Goal: Task Accomplishment & Management: Complete application form

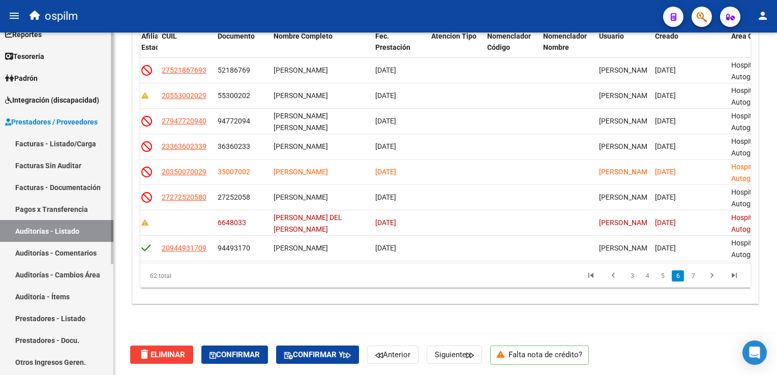
scroll to position [51, 0]
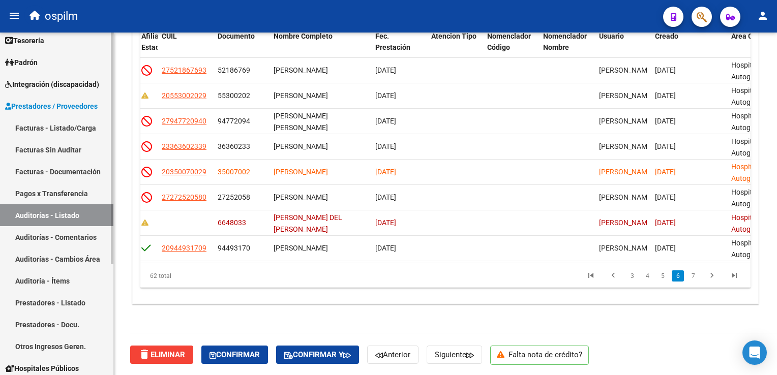
click at [40, 151] on link "Facturas Sin Auditar" at bounding box center [56, 150] width 113 height 22
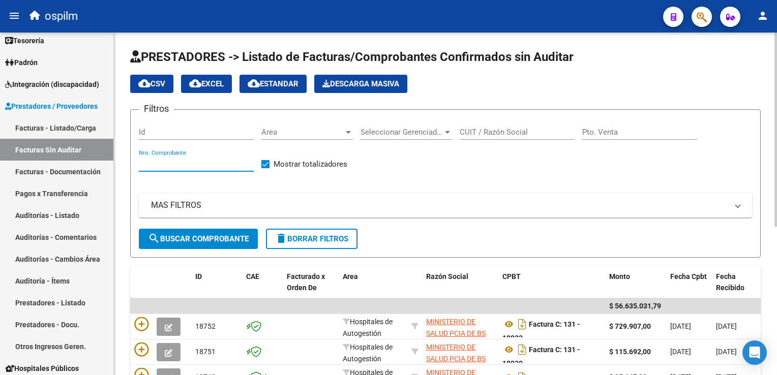
click at [161, 162] on input "Nro. Comprobante" at bounding box center [196, 163] width 115 height 9
type input "107081"
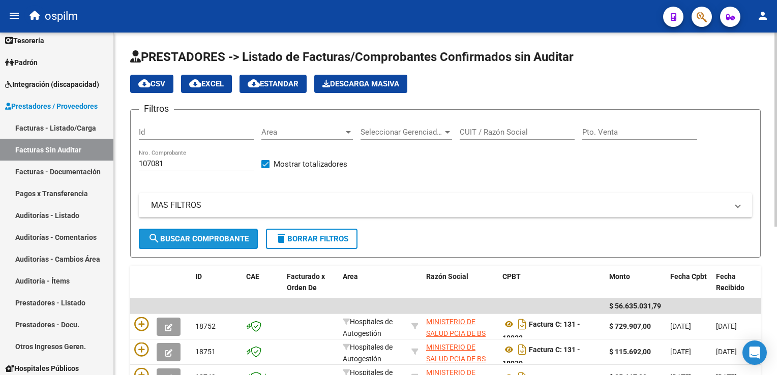
click at [219, 231] on button "search Buscar Comprobante" at bounding box center [198, 239] width 119 height 20
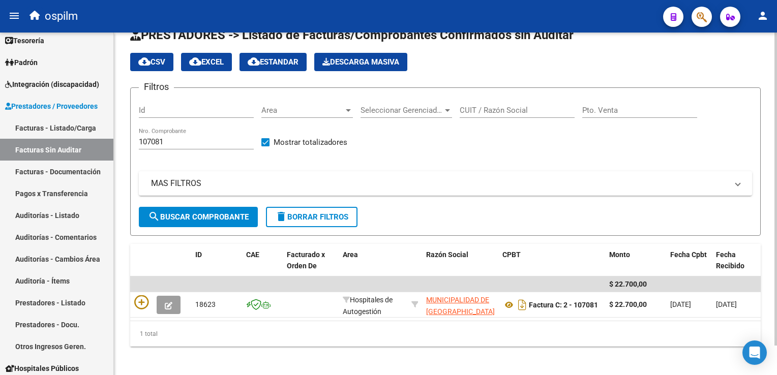
scroll to position [32, 0]
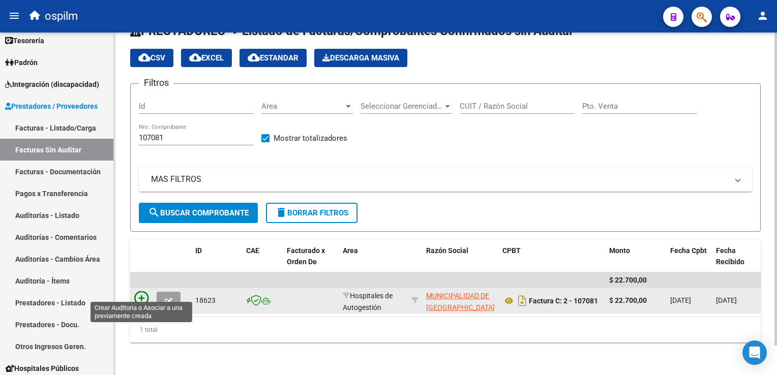
click at [144, 292] on icon at bounding box center [141, 298] width 14 height 14
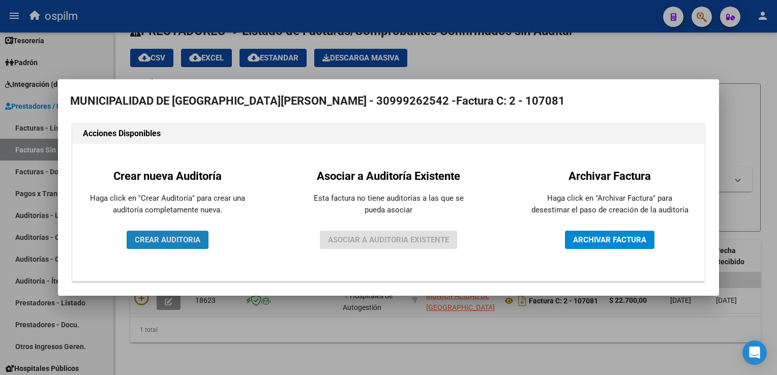
click at [173, 238] on span "CREAR AUDITORIA" at bounding box center [168, 239] width 66 height 9
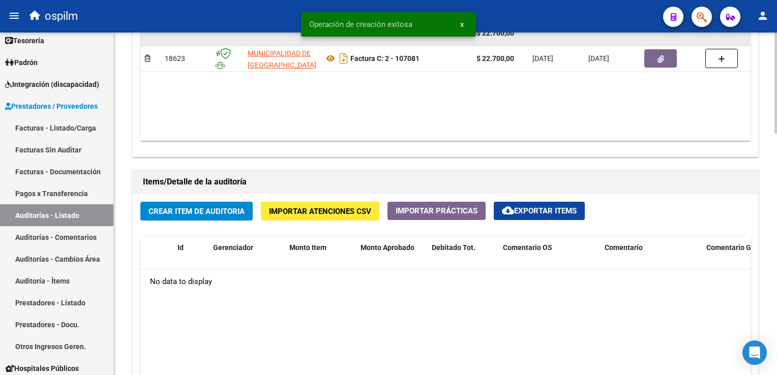
scroll to position [610, 0]
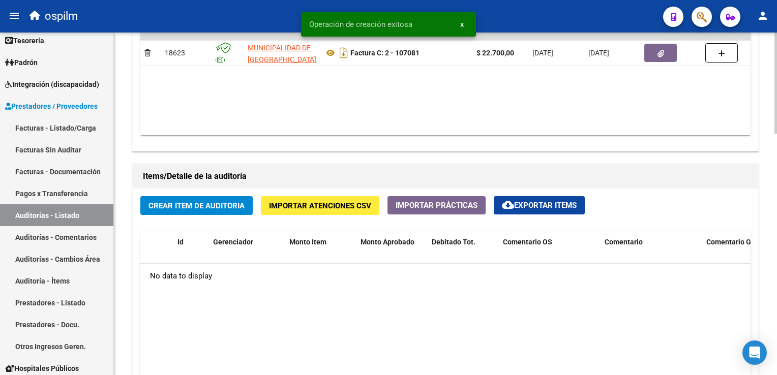
click at [178, 209] on span "Crear Item de Auditoria" at bounding box center [196, 205] width 96 height 9
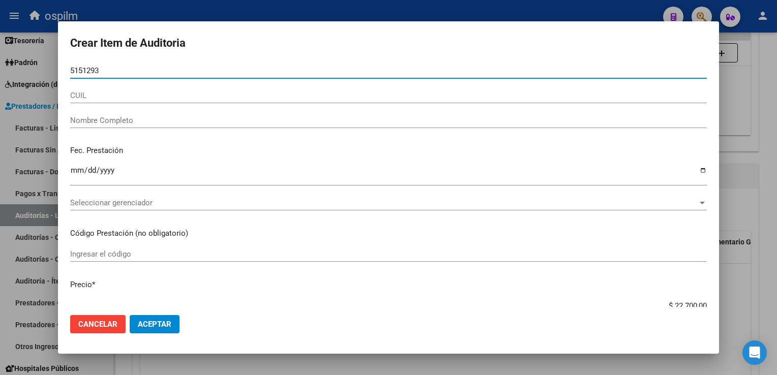
type input "51512937"
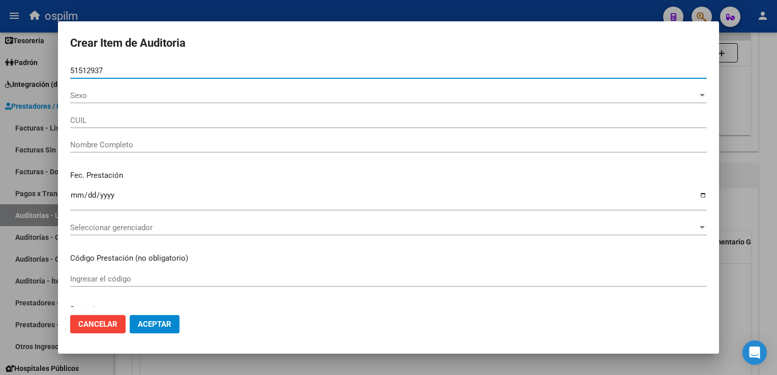
type input "20515129376"
type input "[PERSON_NAME], [PERSON_NAME]"
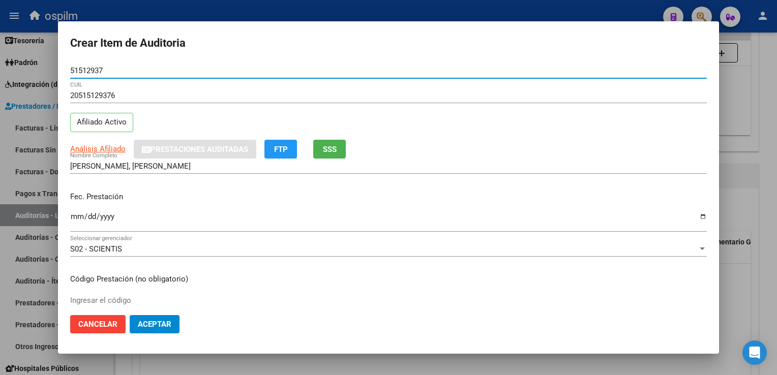
type input "51512937"
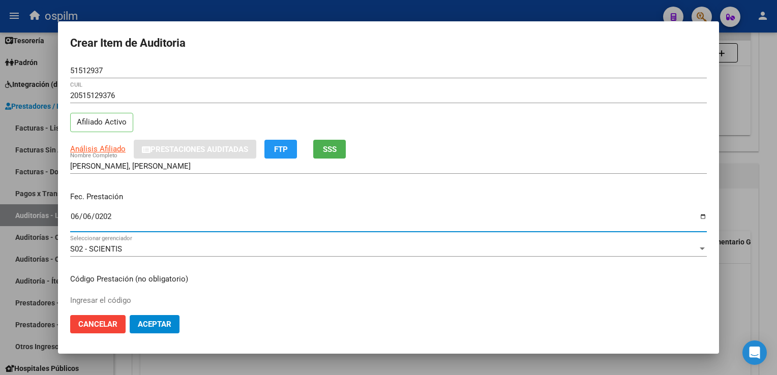
type input "[DATE]"
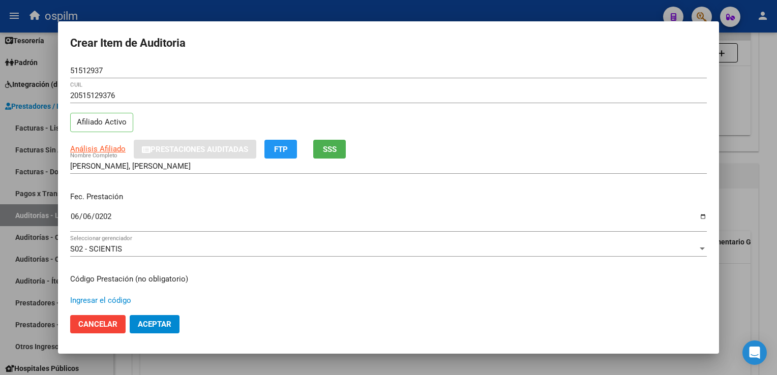
scroll to position [167, 0]
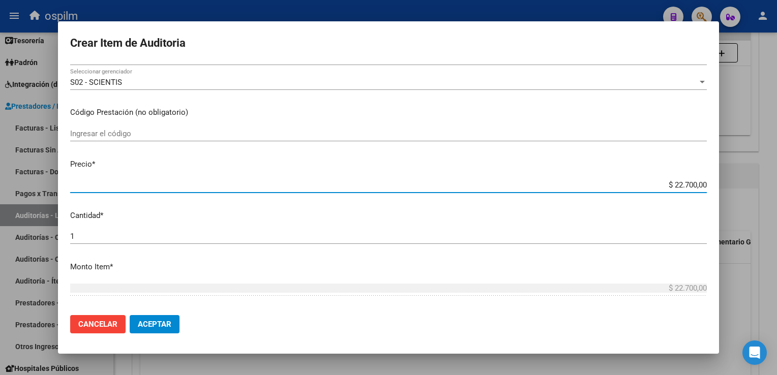
click at [86, 127] on div "Ingresar el código" at bounding box center [388, 133] width 637 height 15
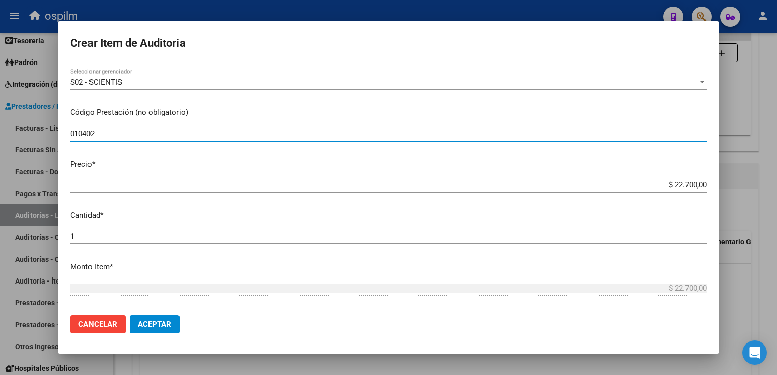
type input "010402"
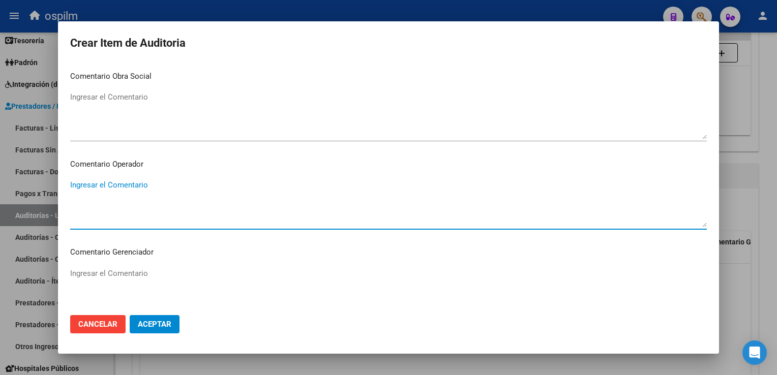
scroll to position [637, 0]
click at [167, 322] on span "Aceptar" at bounding box center [155, 324] width 34 height 9
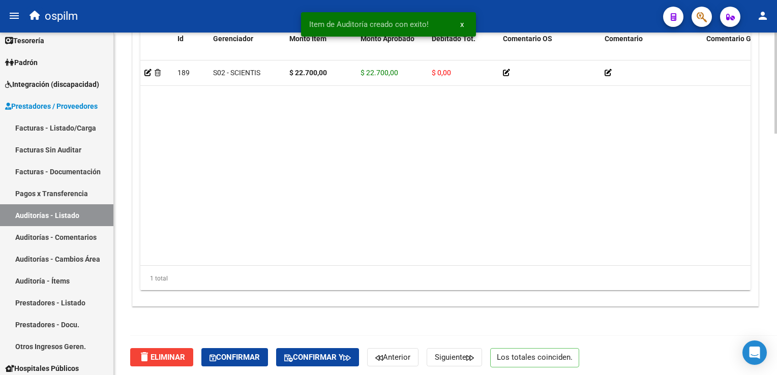
scroll to position [817, 0]
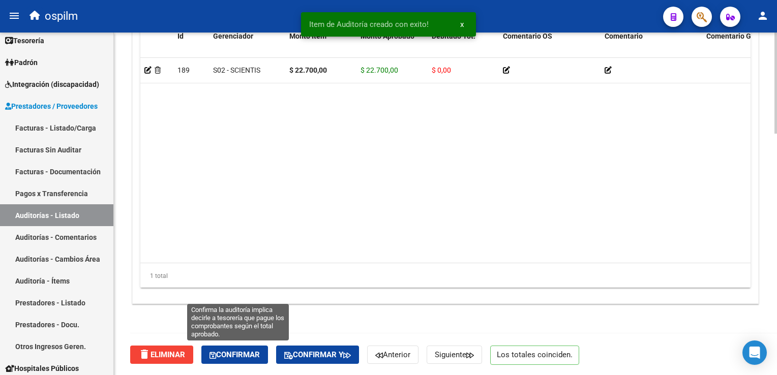
click at [245, 350] on span "Confirmar" at bounding box center [234, 354] width 50 height 9
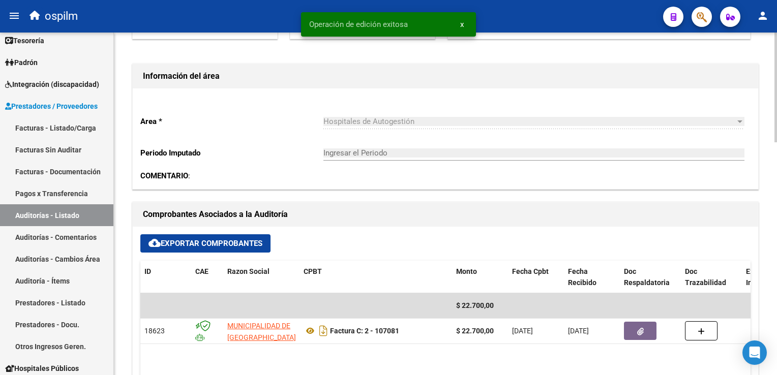
scroll to position [116, 0]
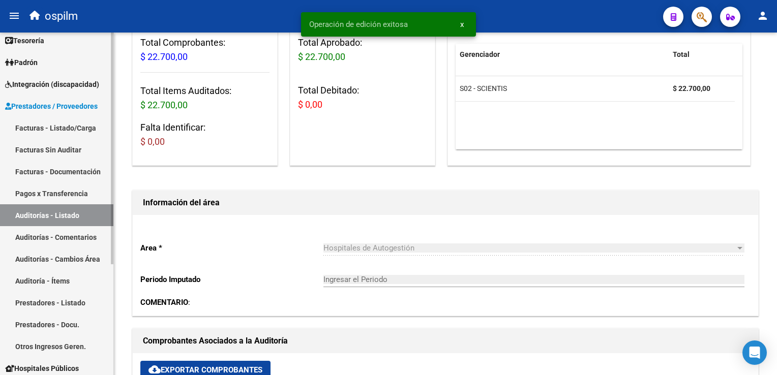
click at [64, 215] on link "Auditorías - Listado" at bounding box center [56, 215] width 113 height 22
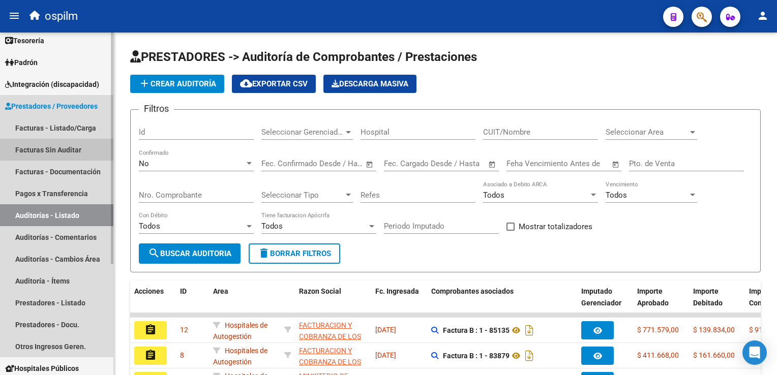
click at [62, 148] on link "Facturas Sin Auditar" at bounding box center [56, 150] width 113 height 22
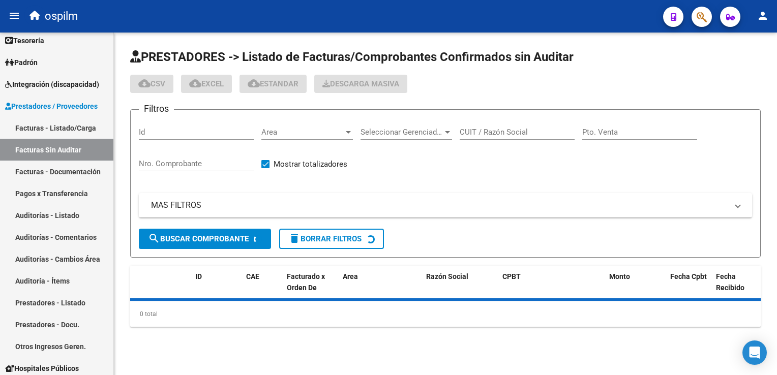
click at [165, 160] on input "Nro. Comprobante" at bounding box center [196, 163] width 115 height 9
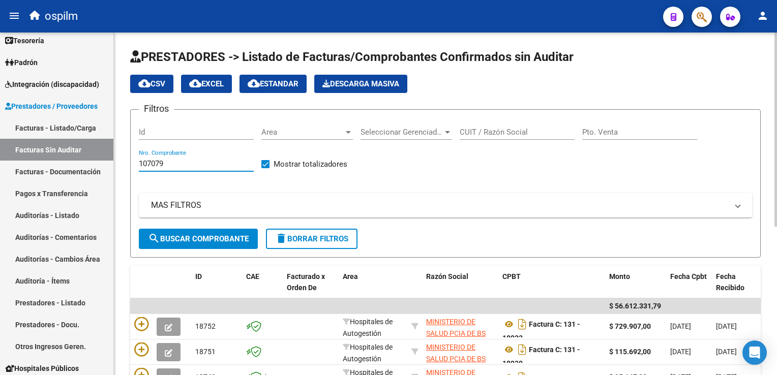
type input "107079"
click at [181, 234] on span "search Buscar Comprobante" at bounding box center [198, 238] width 101 height 9
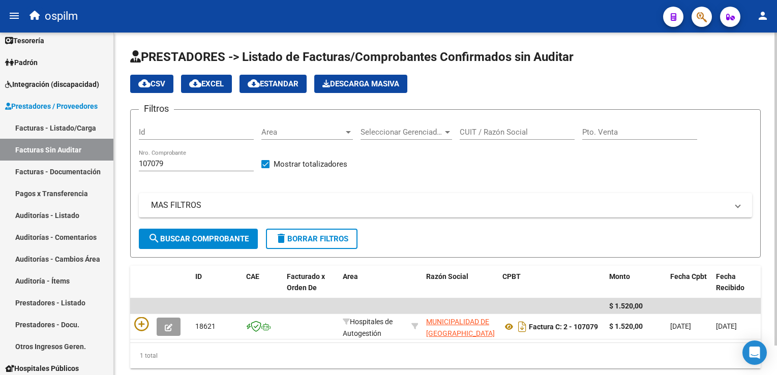
scroll to position [32, 0]
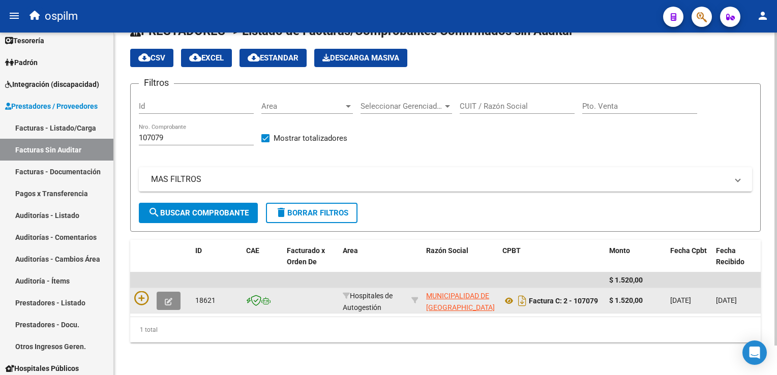
click at [175, 292] on button "button" at bounding box center [169, 301] width 24 height 18
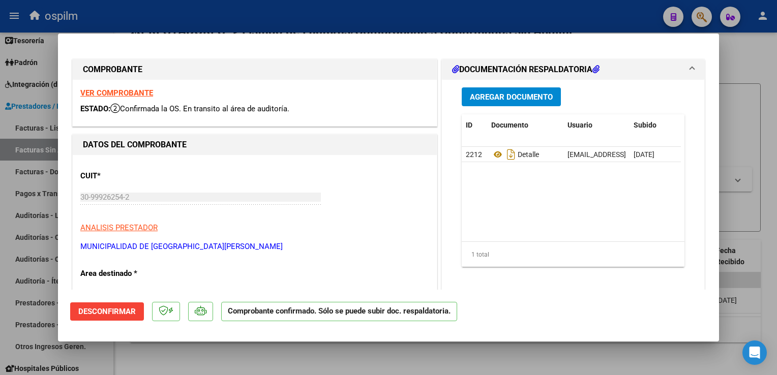
click at [770, 136] on div at bounding box center [388, 187] width 777 height 375
type input "$ 0,00"
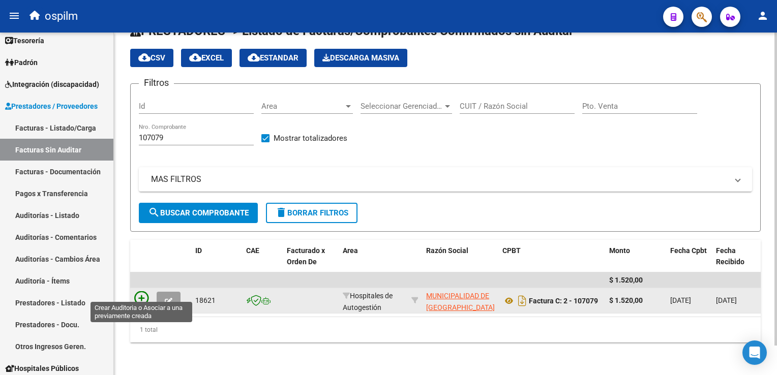
click at [137, 291] on icon at bounding box center [141, 298] width 14 height 14
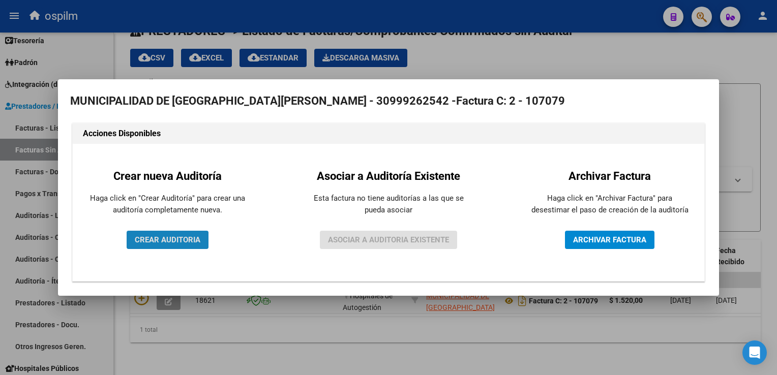
click at [159, 240] on span "CREAR AUDITORIA" at bounding box center [168, 239] width 66 height 9
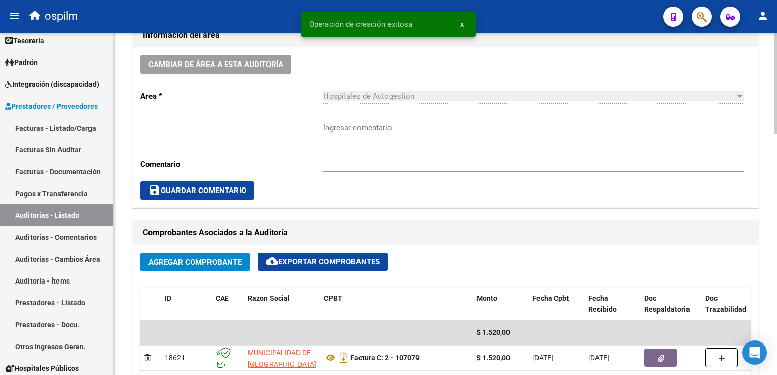
scroll to position [508, 0]
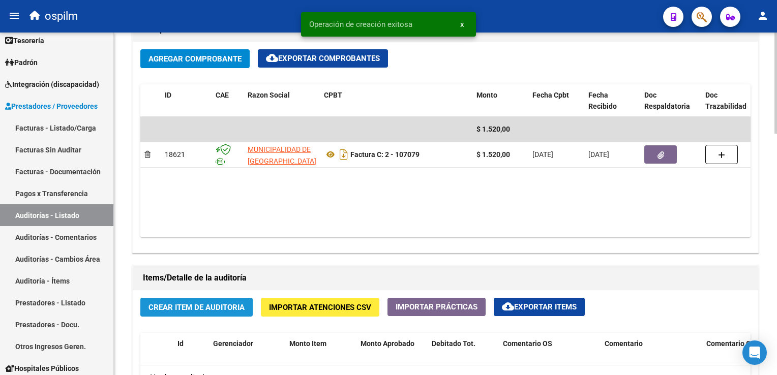
click at [181, 308] on span "Crear Item de Auditoria" at bounding box center [196, 307] width 96 height 9
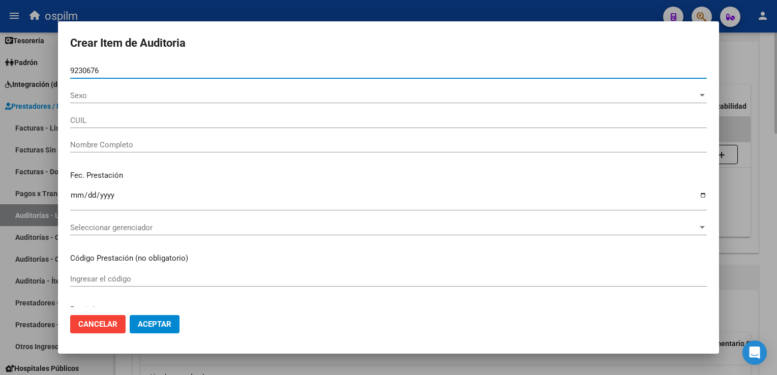
type input "92306768"
type input "20923067680"
type input "[PERSON_NAME] [PERSON_NAME]"
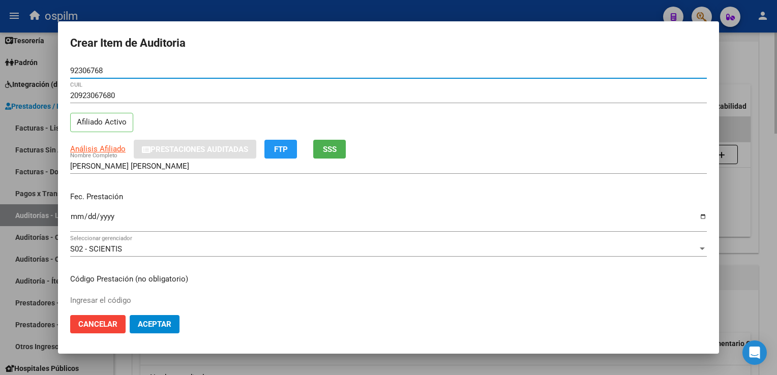
type input "92306768"
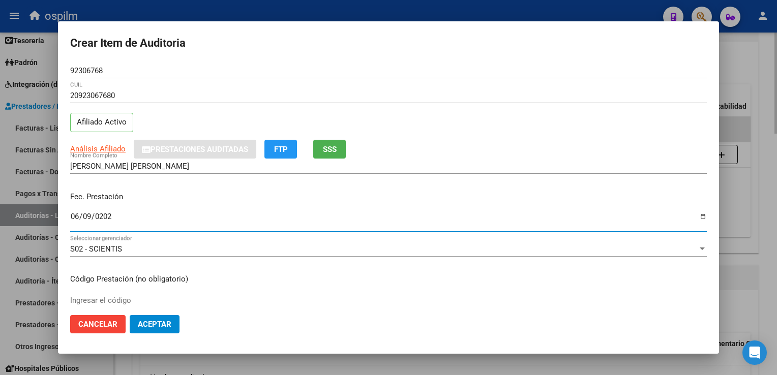
type input "[DATE]"
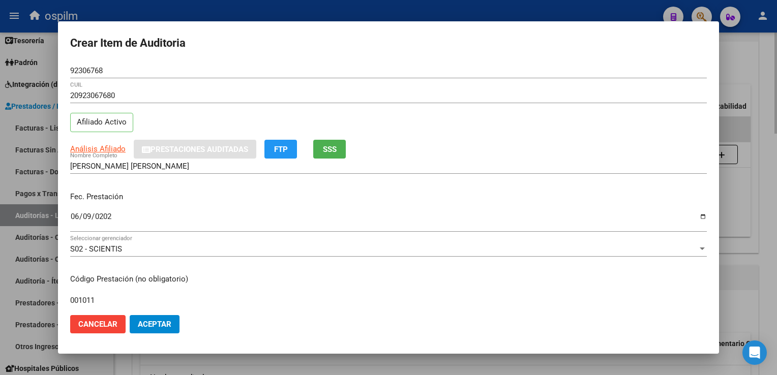
type input "001011"
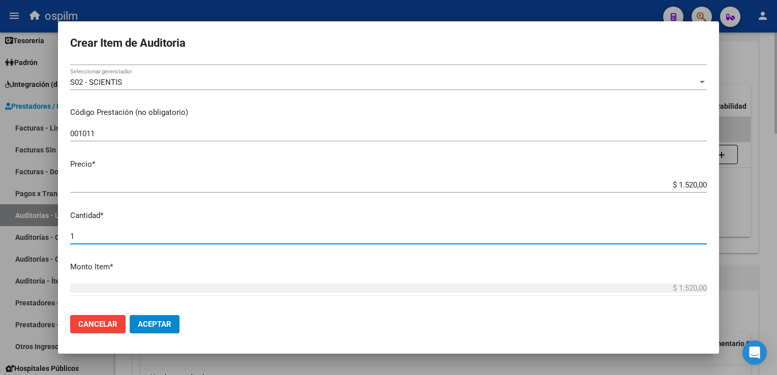
scroll to position [321, 0]
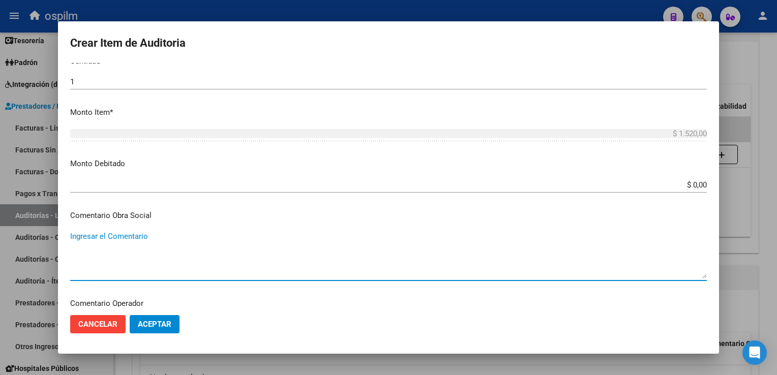
click at [148, 331] on button "Aceptar" at bounding box center [155, 324] width 50 height 18
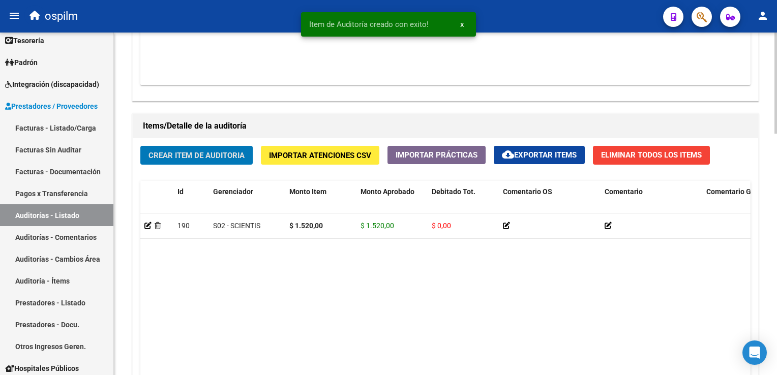
scroll to position [817, 0]
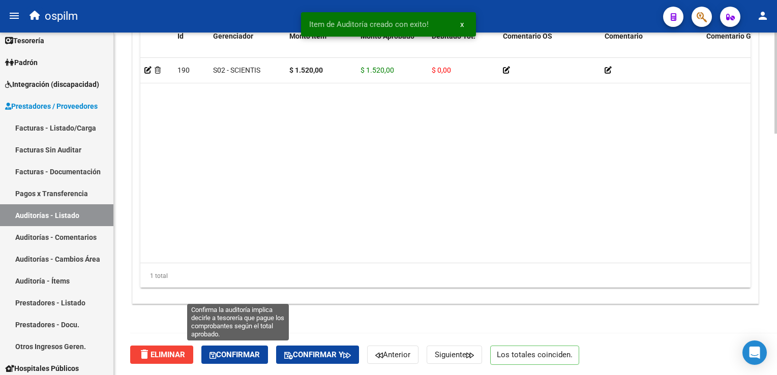
click at [238, 350] on span "Confirmar" at bounding box center [234, 354] width 50 height 9
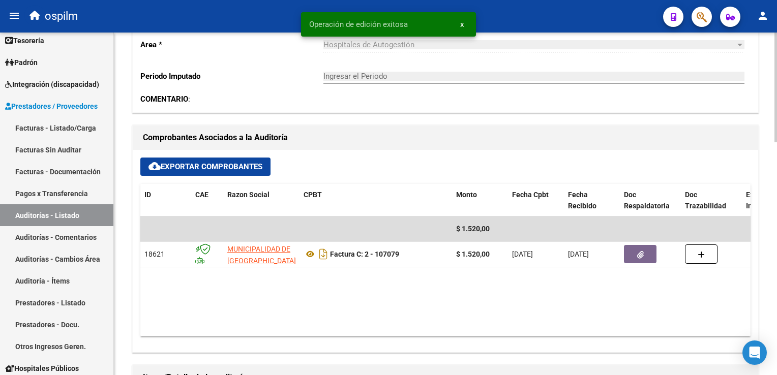
scroll to position [167, 0]
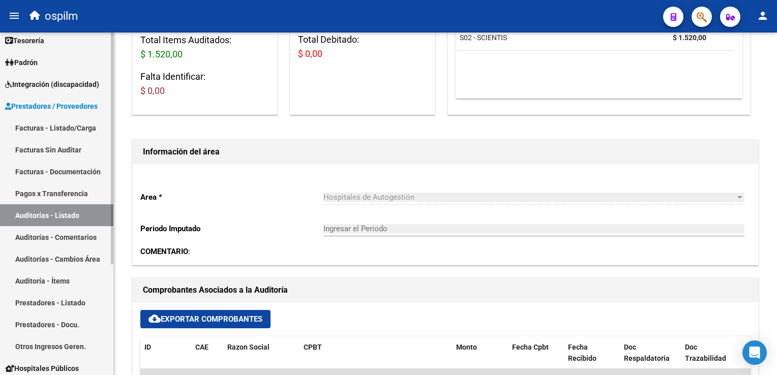
click at [48, 149] on link "Facturas Sin Auditar" at bounding box center [56, 150] width 113 height 22
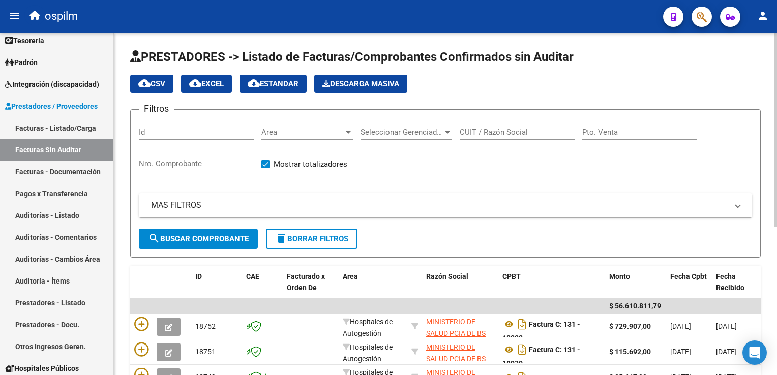
click at [188, 164] on input "Nro. Comprobante" at bounding box center [196, 163] width 115 height 9
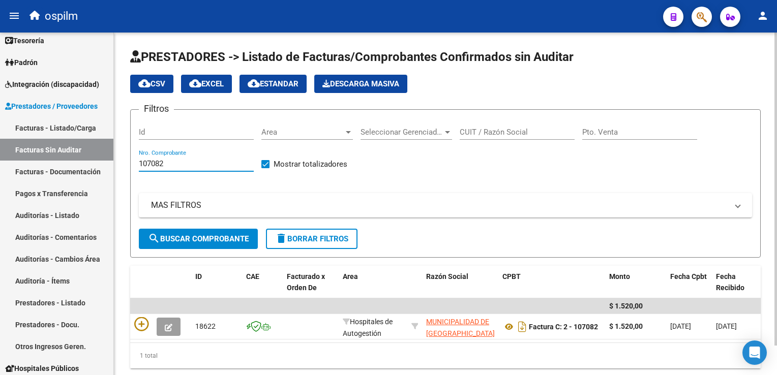
scroll to position [32, 0]
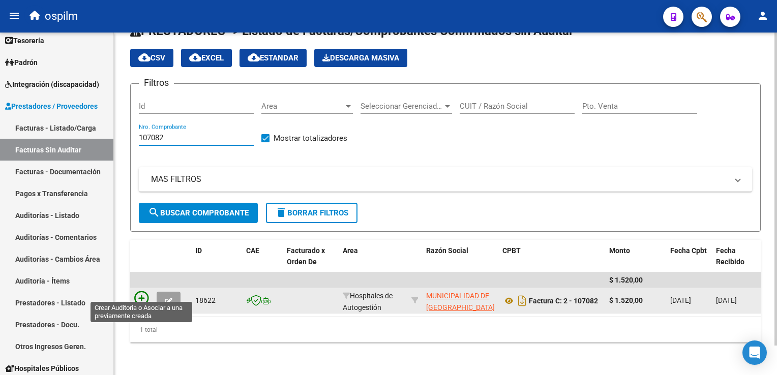
type input "107082"
click at [139, 291] on icon at bounding box center [141, 298] width 14 height 14
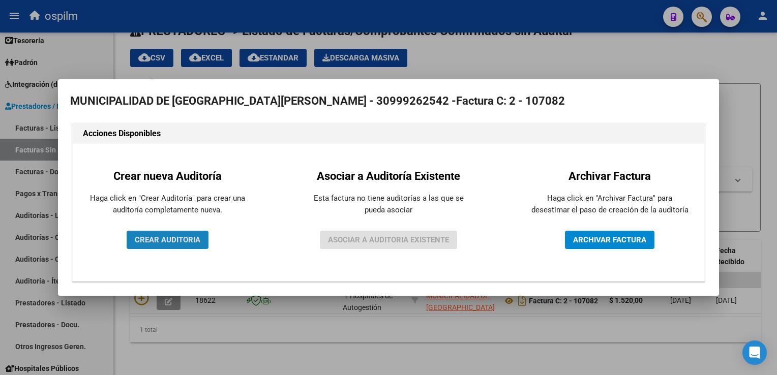
click at [182, 235] on span "CREAR AUDITORIA" at bounding box center [168, 239] width 66 height 9
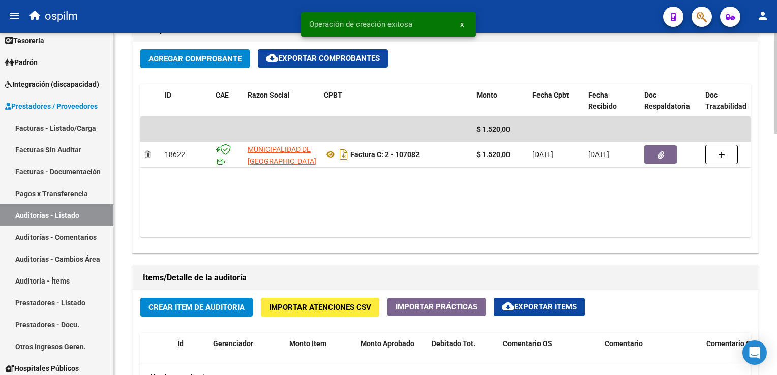
scroll to position [661, 0]
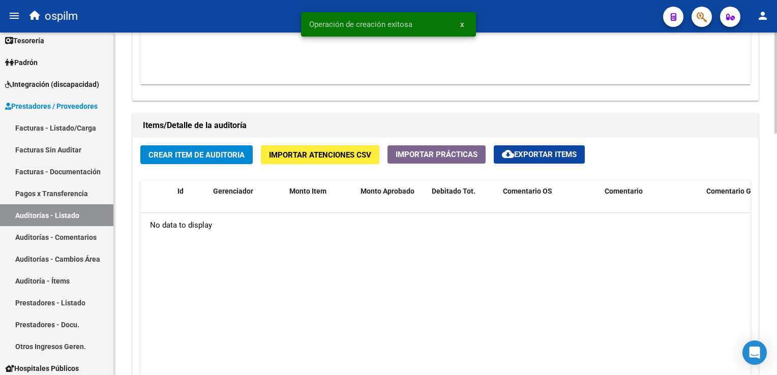
click at [194, 155] on span "Crear Item de Auditoria" at bounding box center [196, 155] width 96 height 9
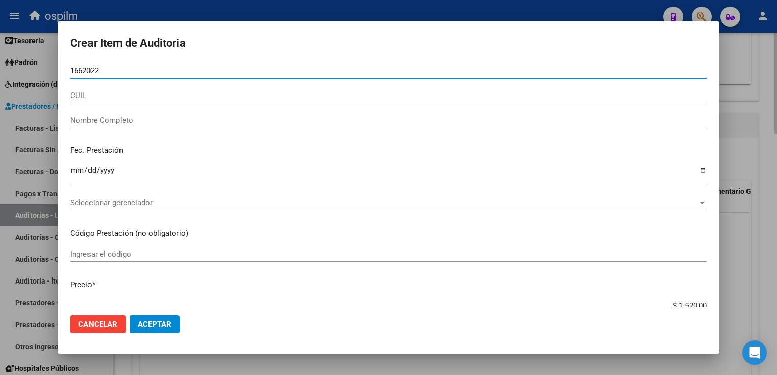
type input "16620220"
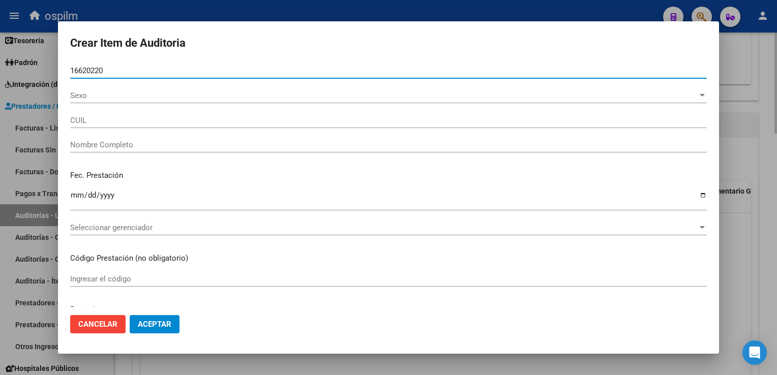
type input "20166202206"
type input "[PERSON_NAME] [PERSON_NAME]"
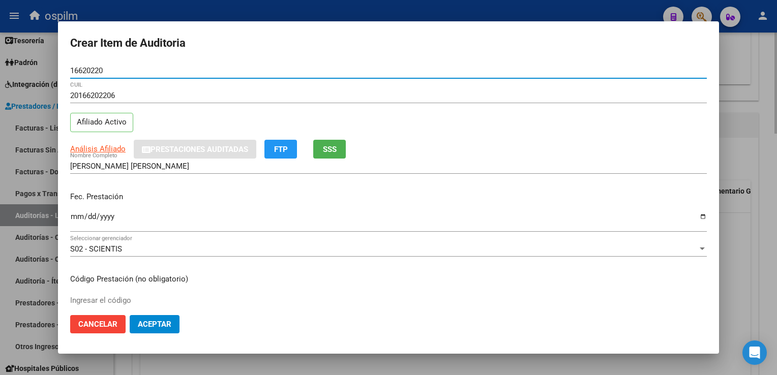
type input "16620220"
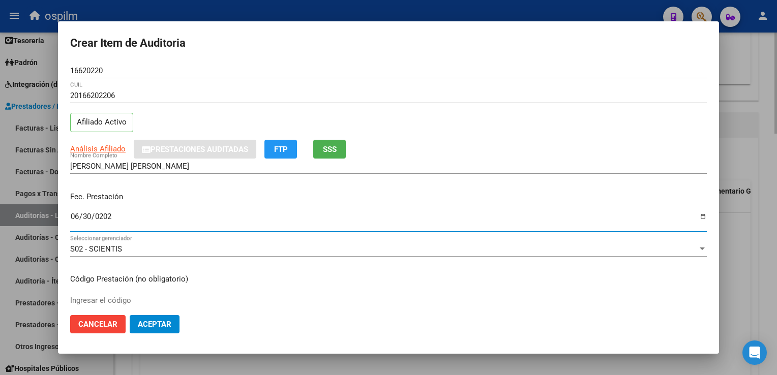
type input "[DATE]"
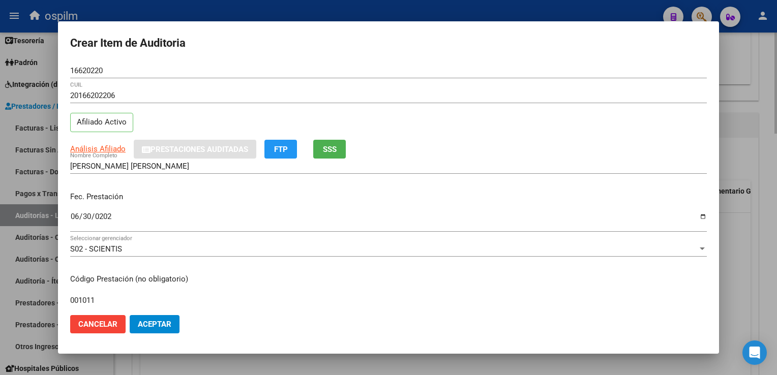
type input "001011"
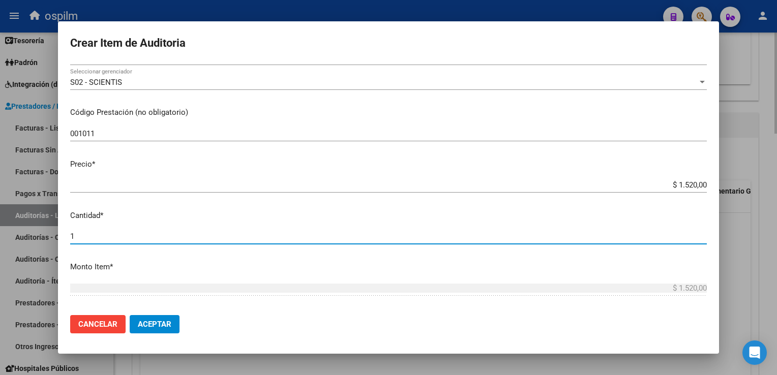
scroll to position [321, 0]
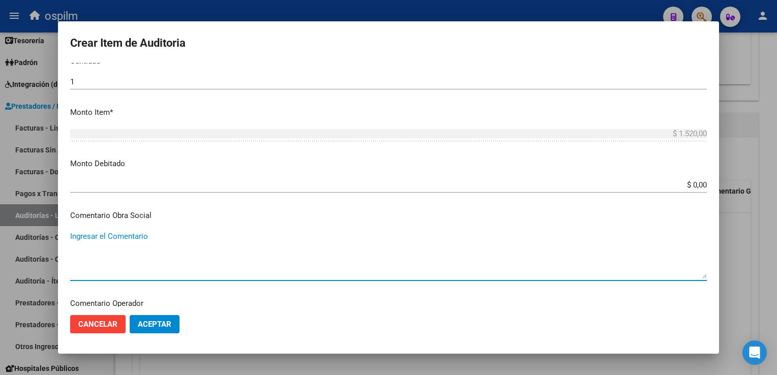
drag, startPoint x: 150, startPoint y: 324, endPoint x: 151, endPoint y: 319, distance: 5.7
click at [151, 324] on span "Aceptar" at bounding box center [155, 324] width 34 height 9
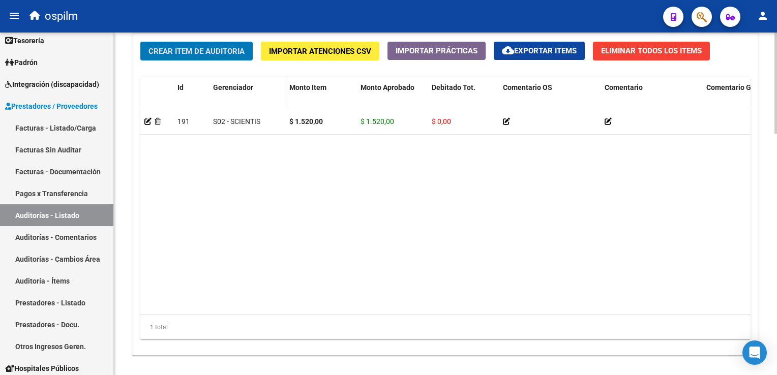
scroll to position [817, 0]
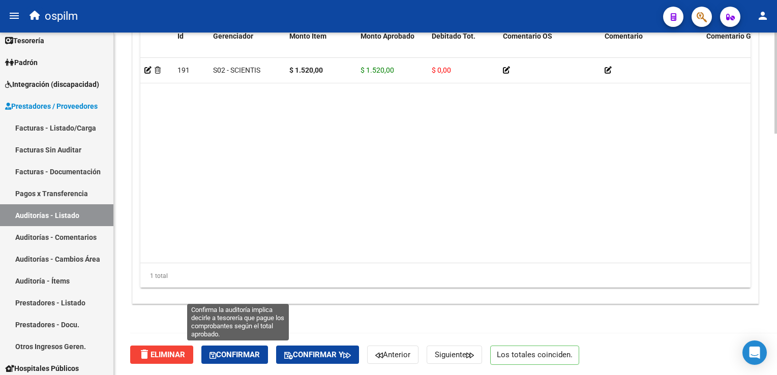
click at [251, 355] on span "Confirmar" at bounding box center [234, 354] width 50 height 9
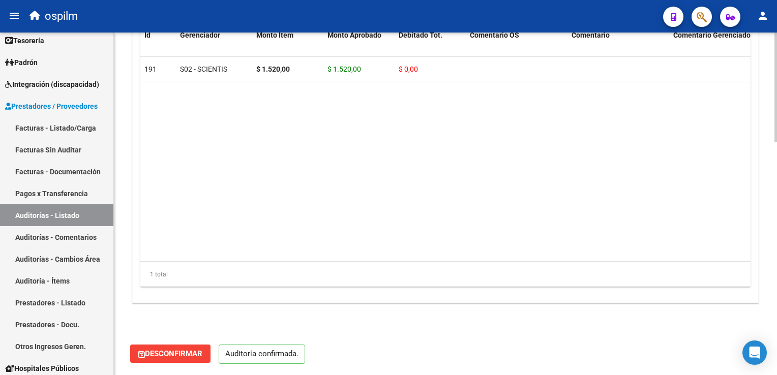
scroll to position [726, 0]
